Goal: Task Accomplishment & Management: Use online tool/utility

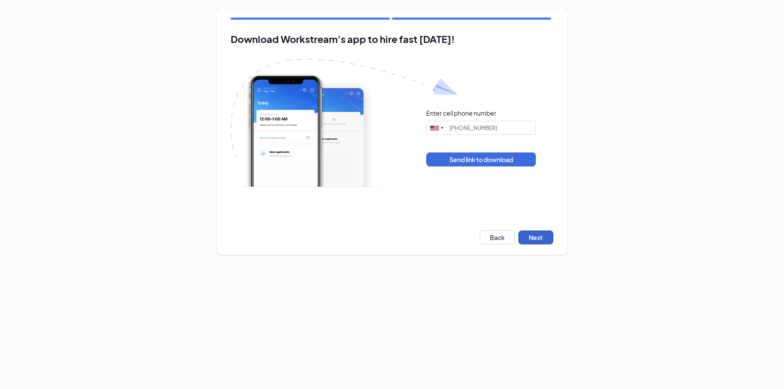
click at [528, 243] on button "Next" at bounding box center [535, 238] width 35 height 14
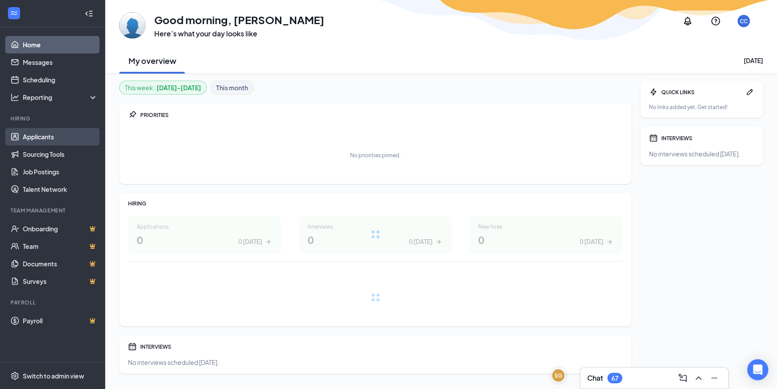
click at [70, 136] on link "Applicants" at bounding box center [60, 137] width 75 height 18
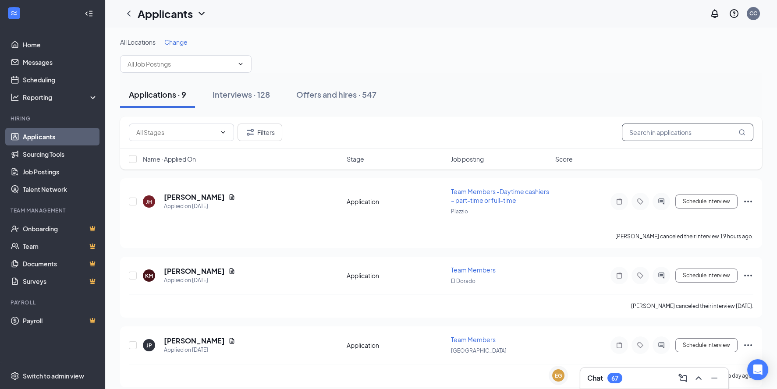
click at [670, 139] on input "text" at bounding box center [688, 133] width 132 height 18
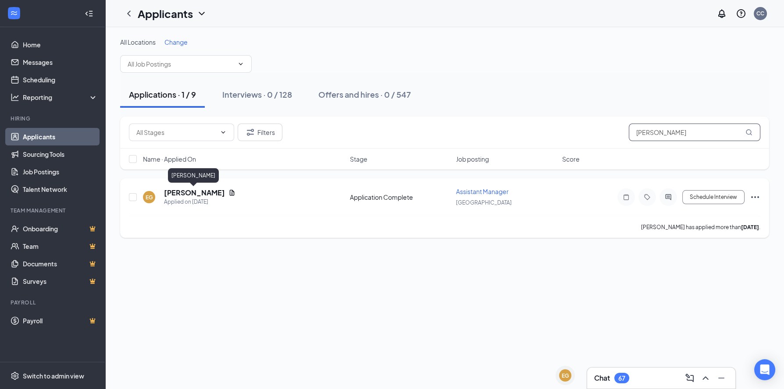
type input "[PERSON_NAME]"
click at [178, 193] on h5 "[PERSON_NAME]" at bounding box center [194, 193] width 61 height 10
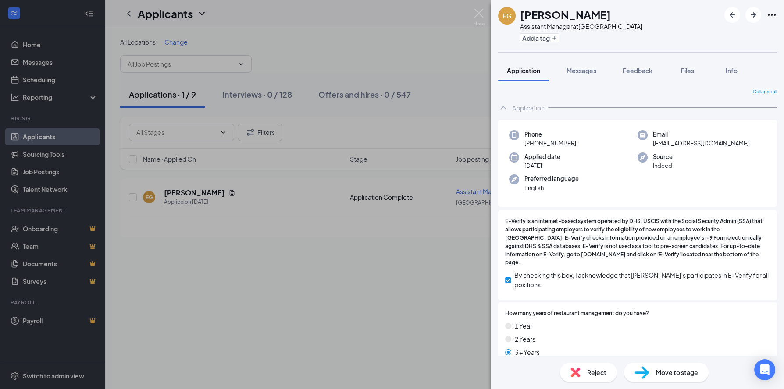
click at [237, 196] on div "EG [PERSON_NAME] Assistant Manager at [GEOGRAPHIC_DATA] Add a tag Application M…" at bounding box center [392, 194] width 784 height 389
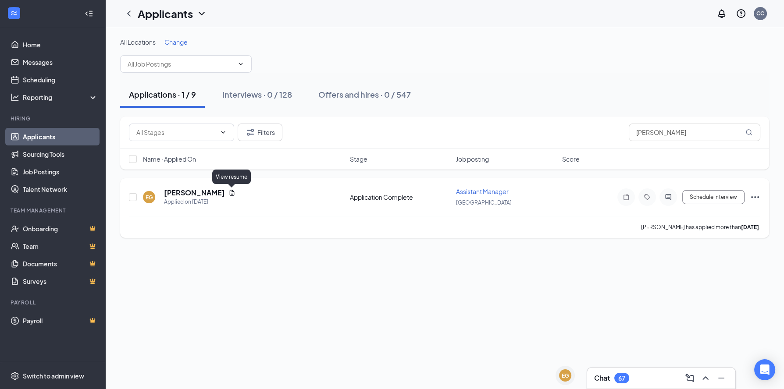
click at [233, 194] on icon "Document" at bounding box center [231, 192] width 7 height 7
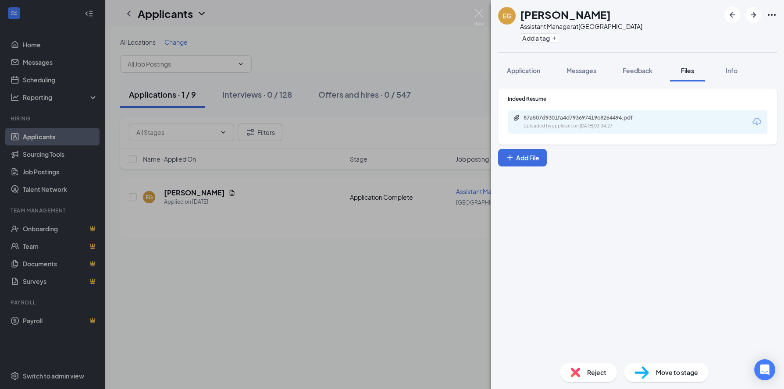
click at [761, 123] on icon "Download" at bounding box center [756, 122] width 11 height 11
click at [368, 47] on div "[PERSON_NAME] Assistant Manager at [GEOGRAPHIC_DATA] Add a tag Application Mess…" at bounding box center [392, 194] width 784 height 389
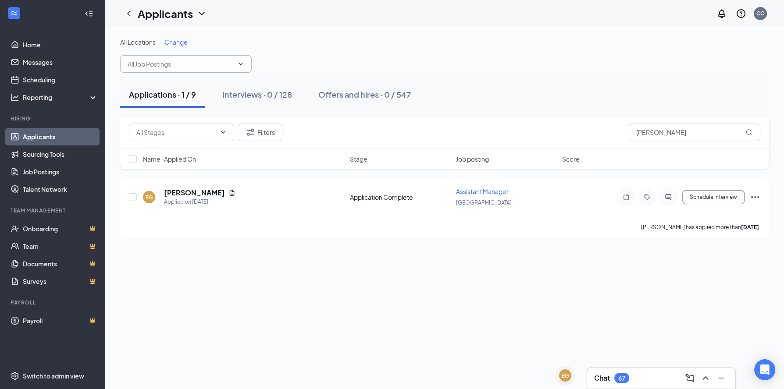
click at [203, 68] on input "text" at bounding box center [181, 64] width 106 height 10
